Goal: Find specific page/section

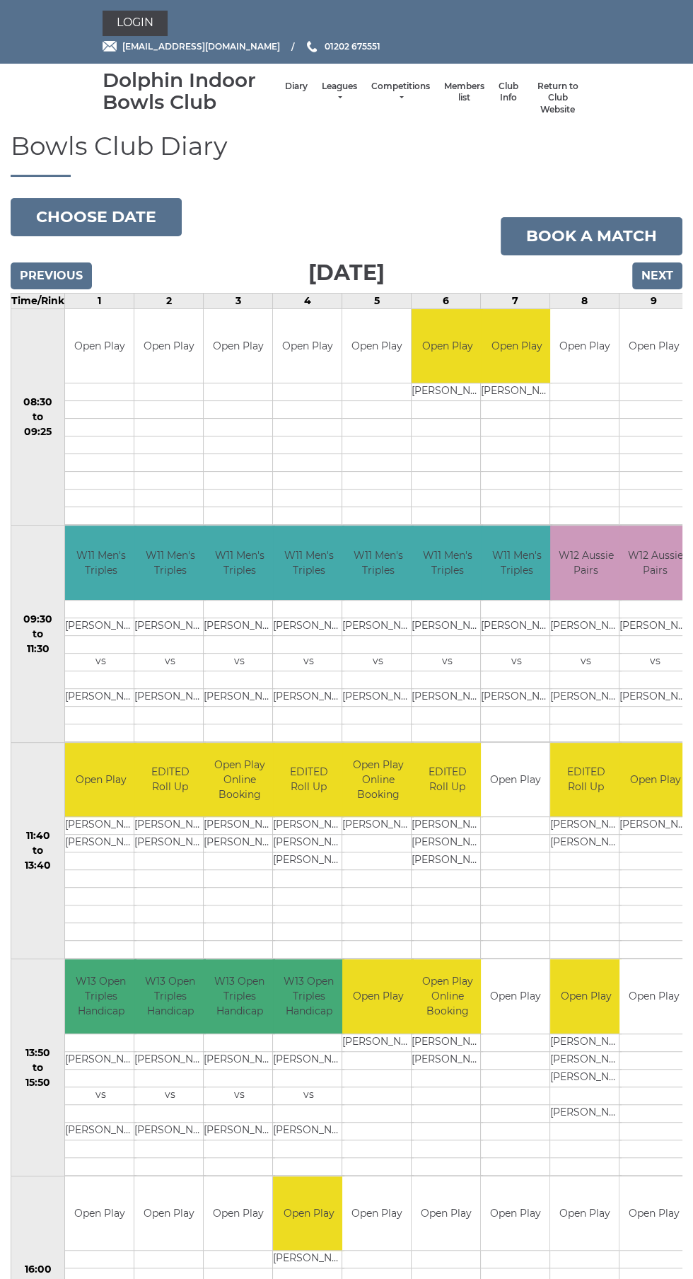
click at [342, 97] on link "Leagues" at bounding box center [339, 92] width 35 height 23
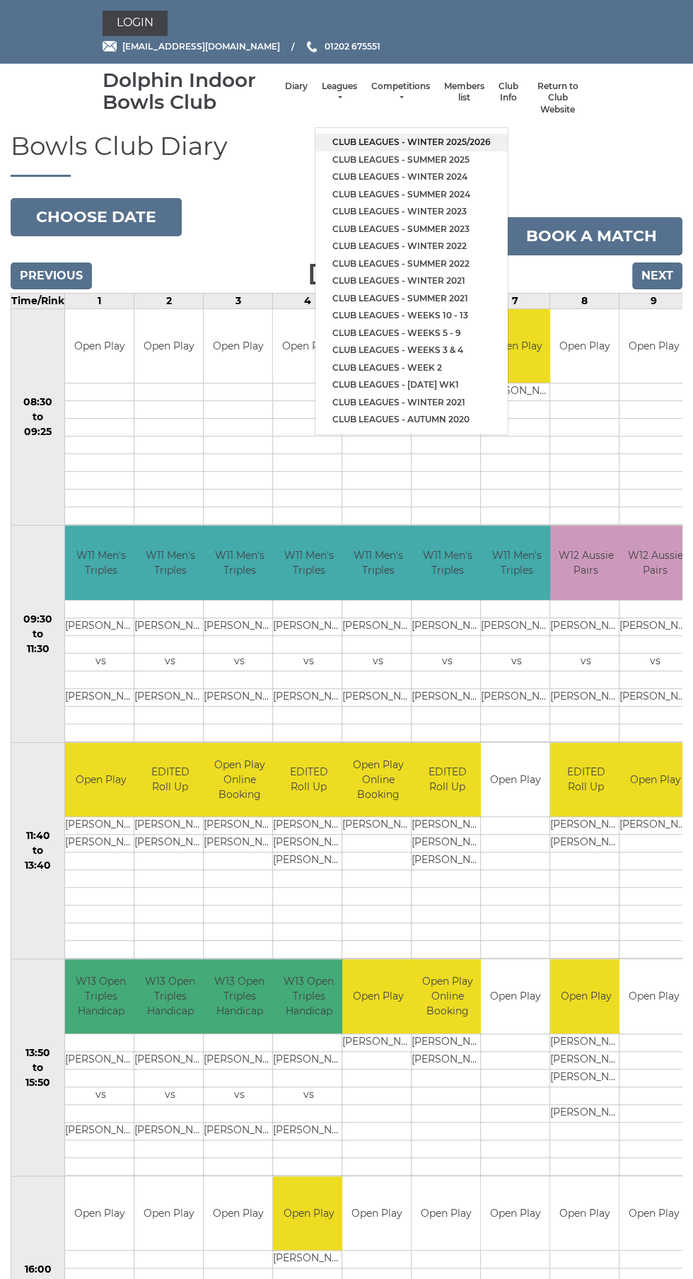
click at [450, 141] on link "Club leagues - Winter 2025/2026" at bounding box center [412, 143] width 192 height 18
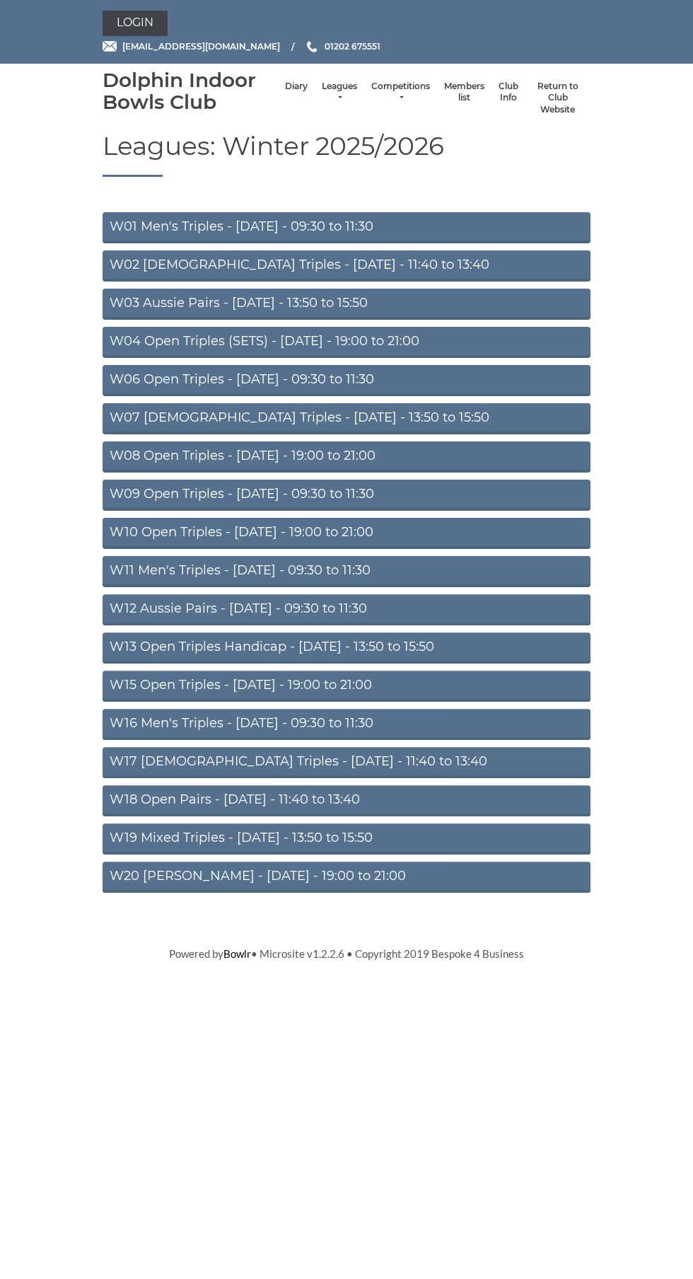
click at [358, 567] on link "W11 Men's Triples - Thursday - 09:30 to 11:30" at bounding box center [347, 571] width 488 height 31
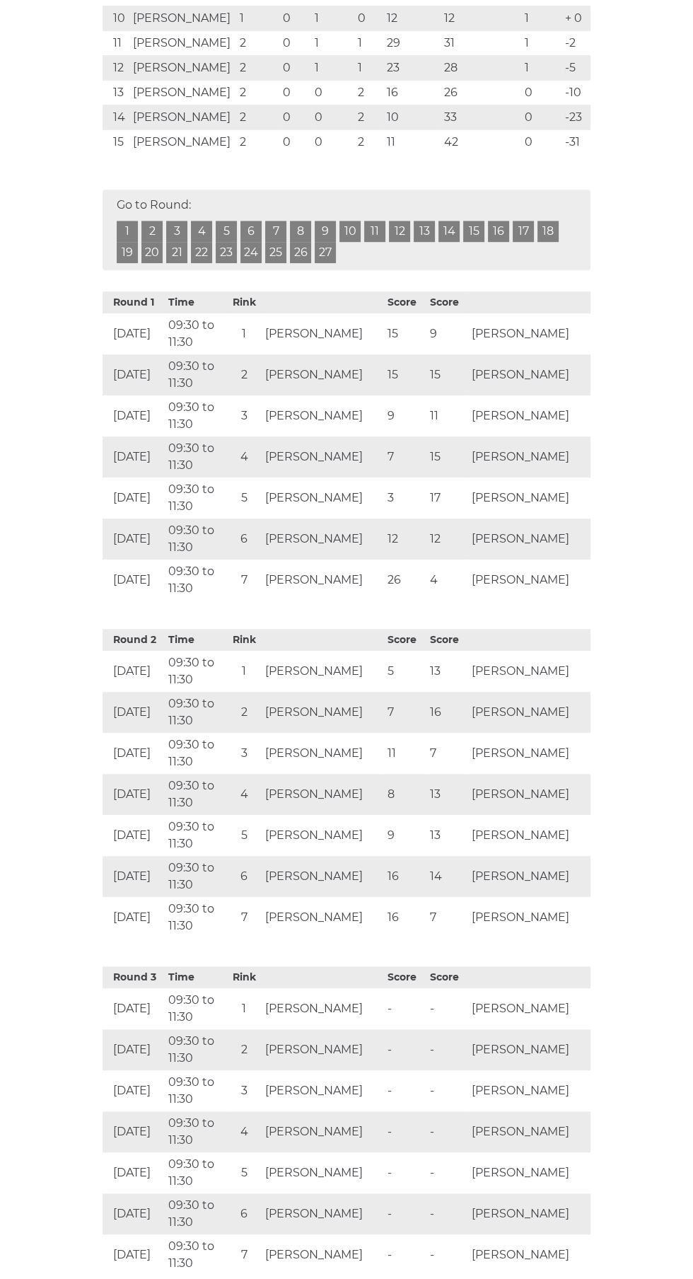
scroll to position [578, 0]
